Goal: Information Seeking & Learning: Learn about a topic

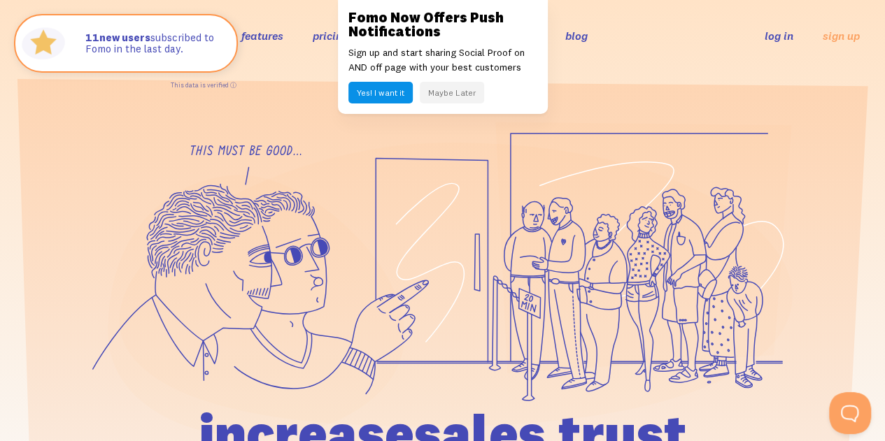
click at [451, 93] on button "Maybe Later" at bounding box center [452, 93] width 64 height 22
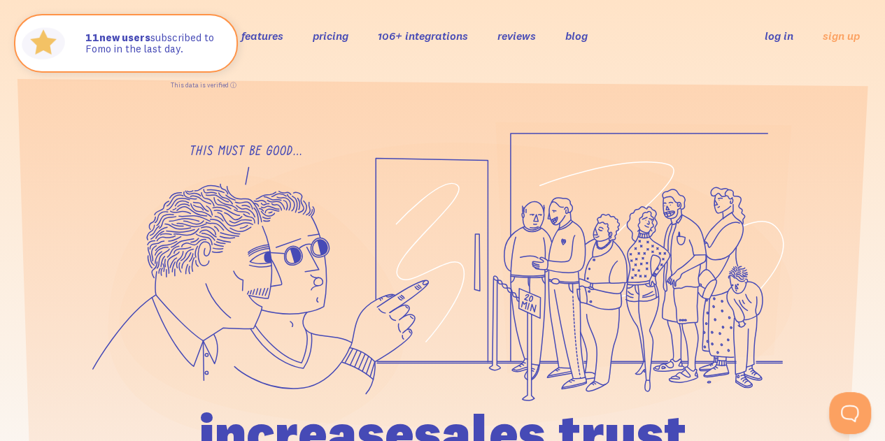
click at [250, 38] on link "features" at bounding box center [262, 36] width 42 height 14
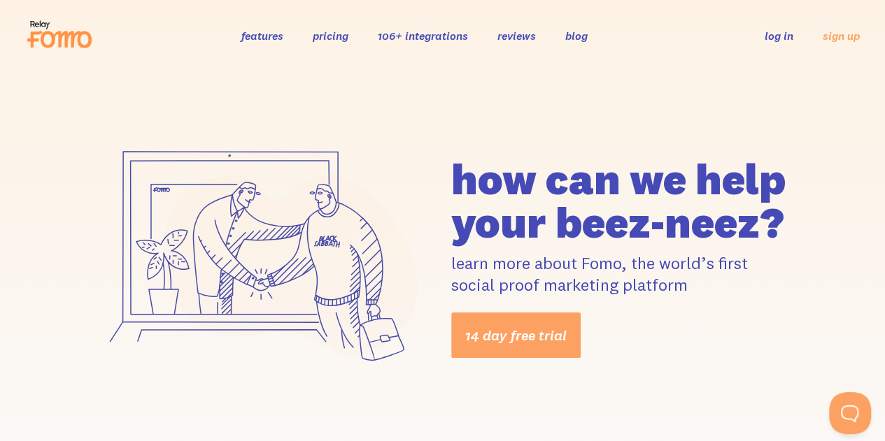
click at [581, 38] on link "blog" at bounding box center [576, 36] width 22 height 14
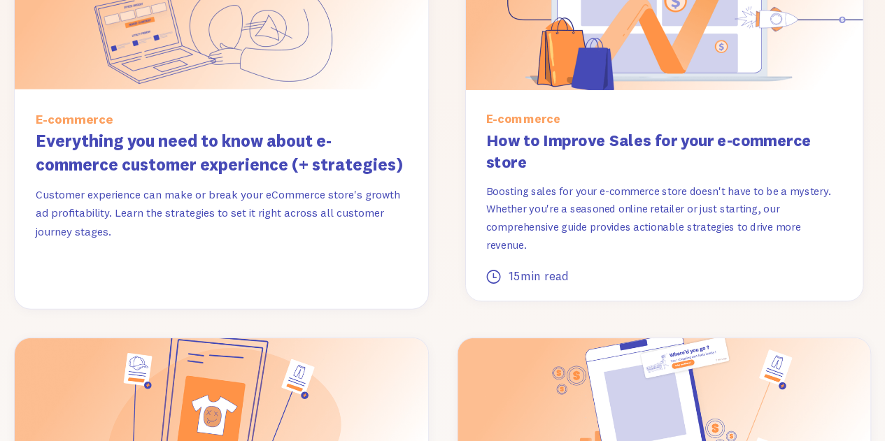
scroll to position [1778, 0]
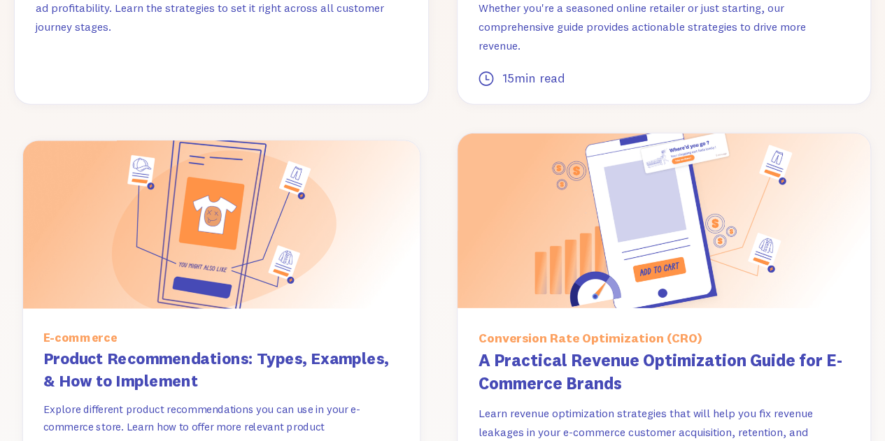
click at [329, 348] on h3 "Product Recommendations: Types, Examples, & How to Implement" at bounding box center [221, 370] width 356 height 45
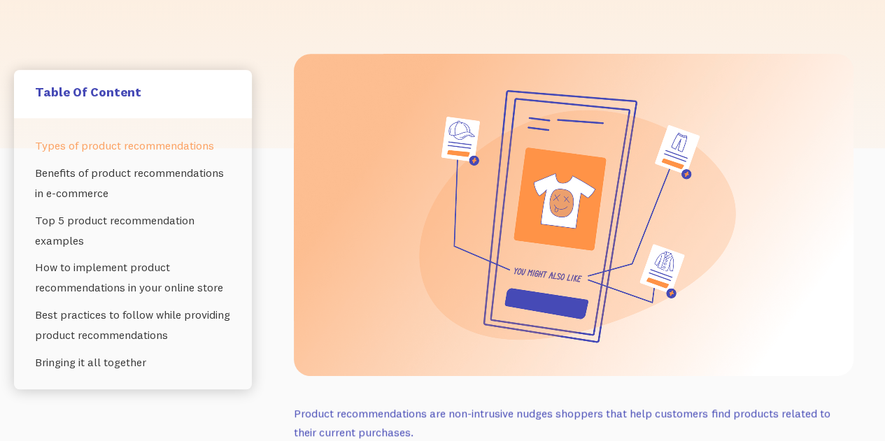
scroll to position [283, 0]
